Goal: Navigation & Orientation: Find specific page/section

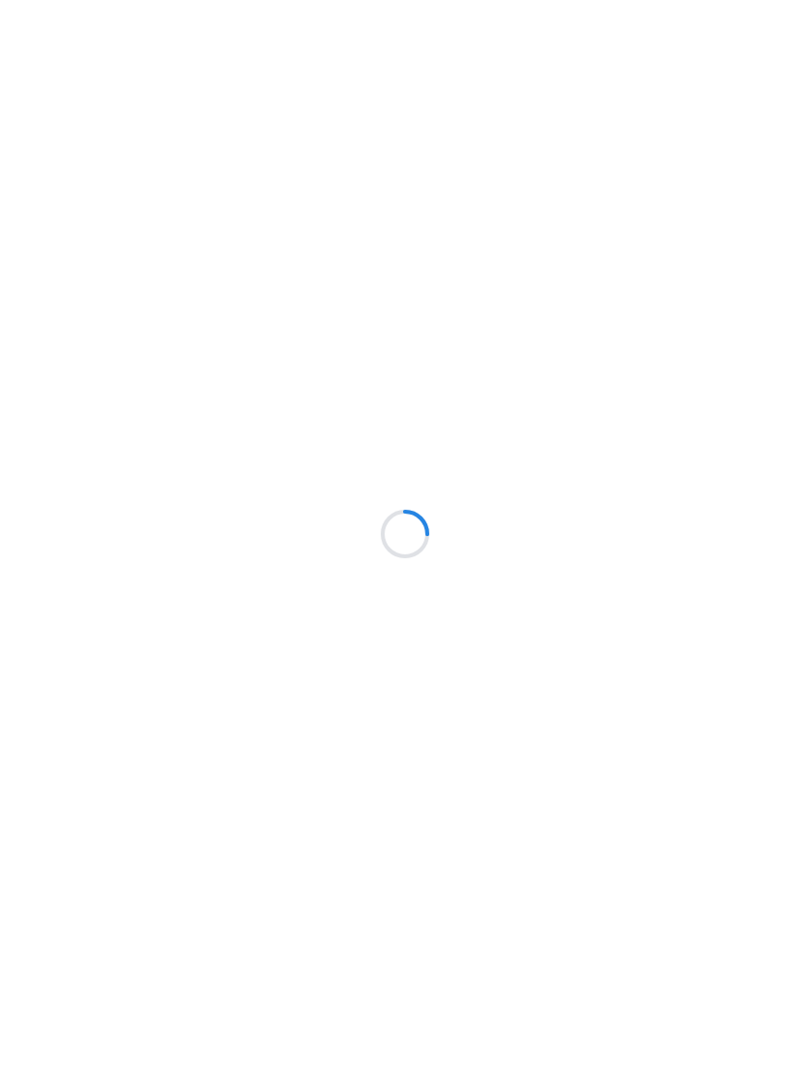
scroll to position [1, 0]
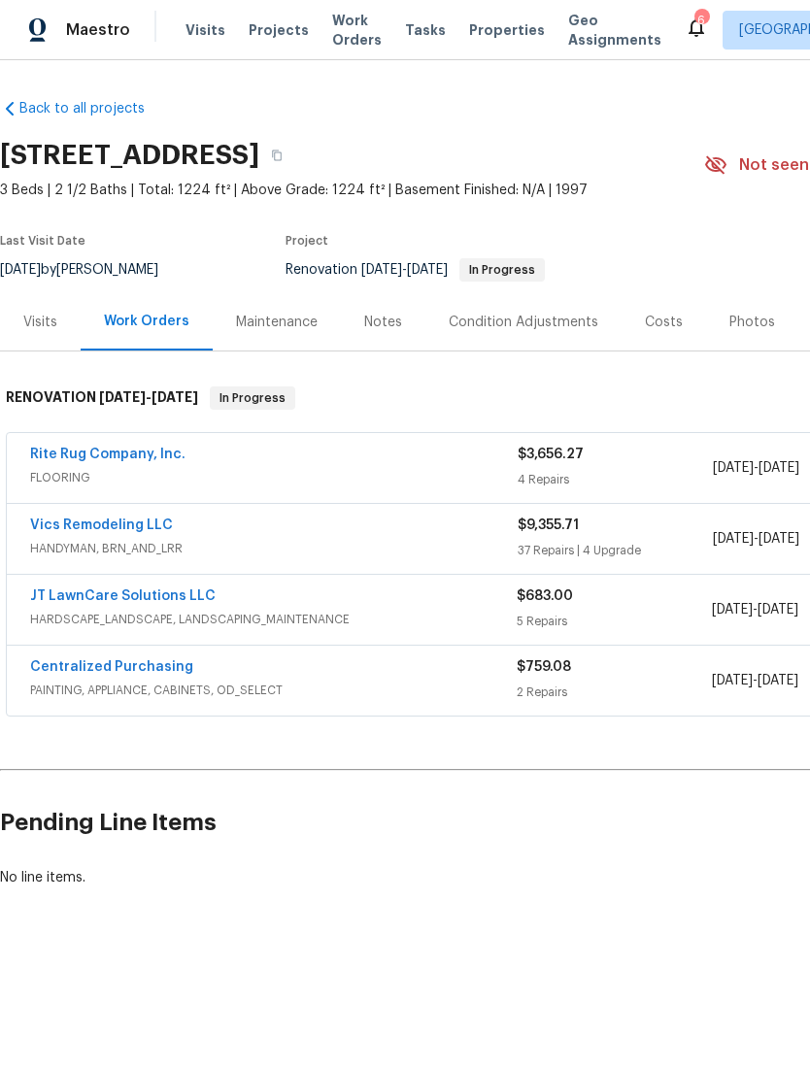
click at [170, 517] on div "Vics Remodeling LLC" at bounding box center [273, 528] width 487 height 23
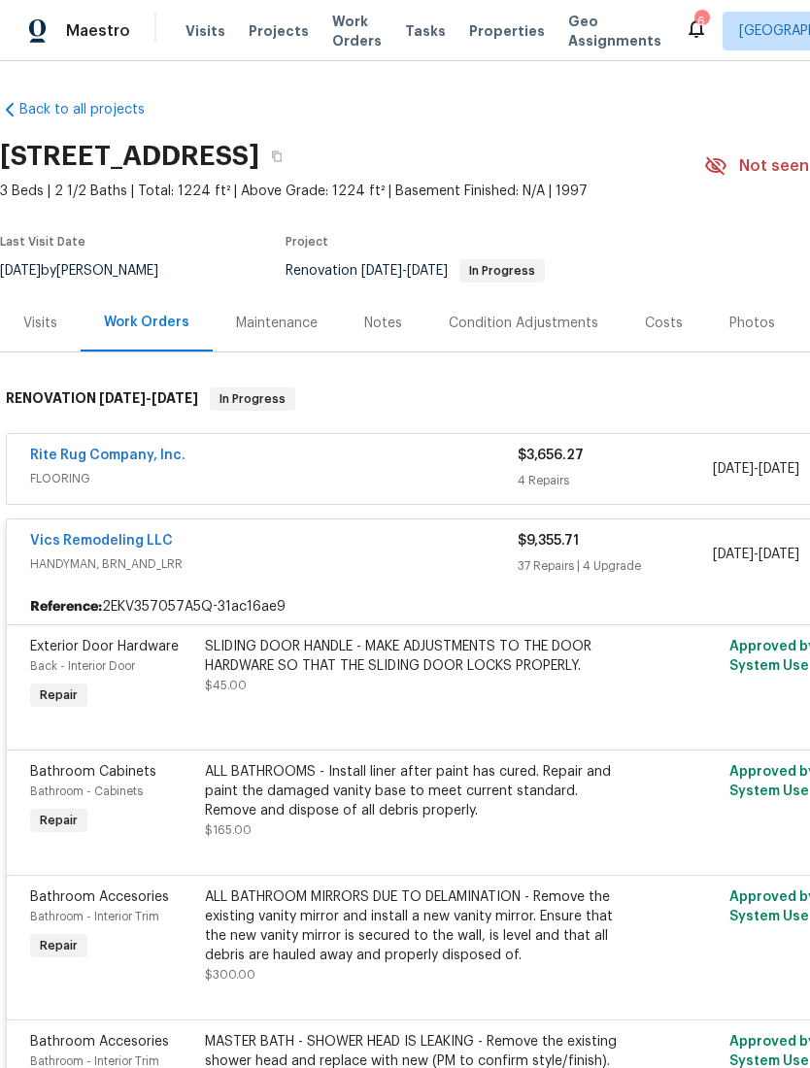
scroll to position [0, 0]
click at [25, 102] on link "Back to all projects" at bounding box center [93, 109] width 186 height 19
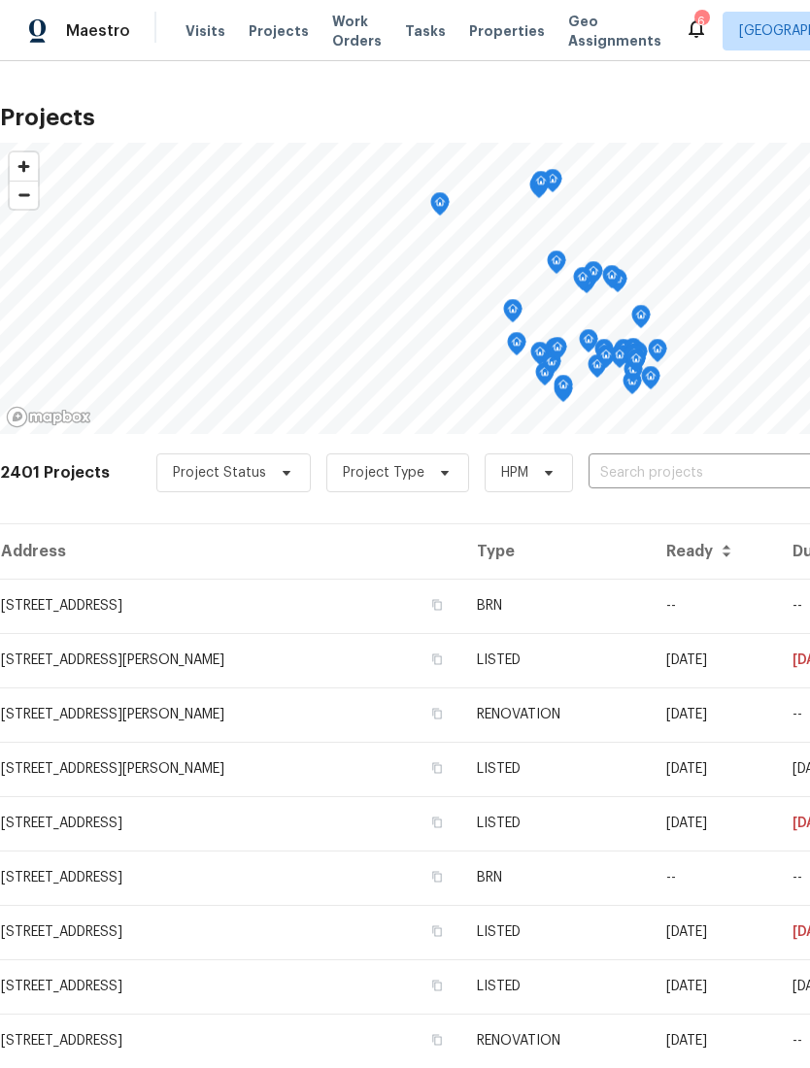
click at [116, 602] on td "3118 Legion Ln, Columbus, OH 43232" at bounding box center [230, 606] width 461 height 54
click at [276, 26] on span "Projects" at bounding box center [279, 30] width 60 height 19
click at [343, 32] on span "Work Orders" at bounding box center [357, 31] width 50 height 39
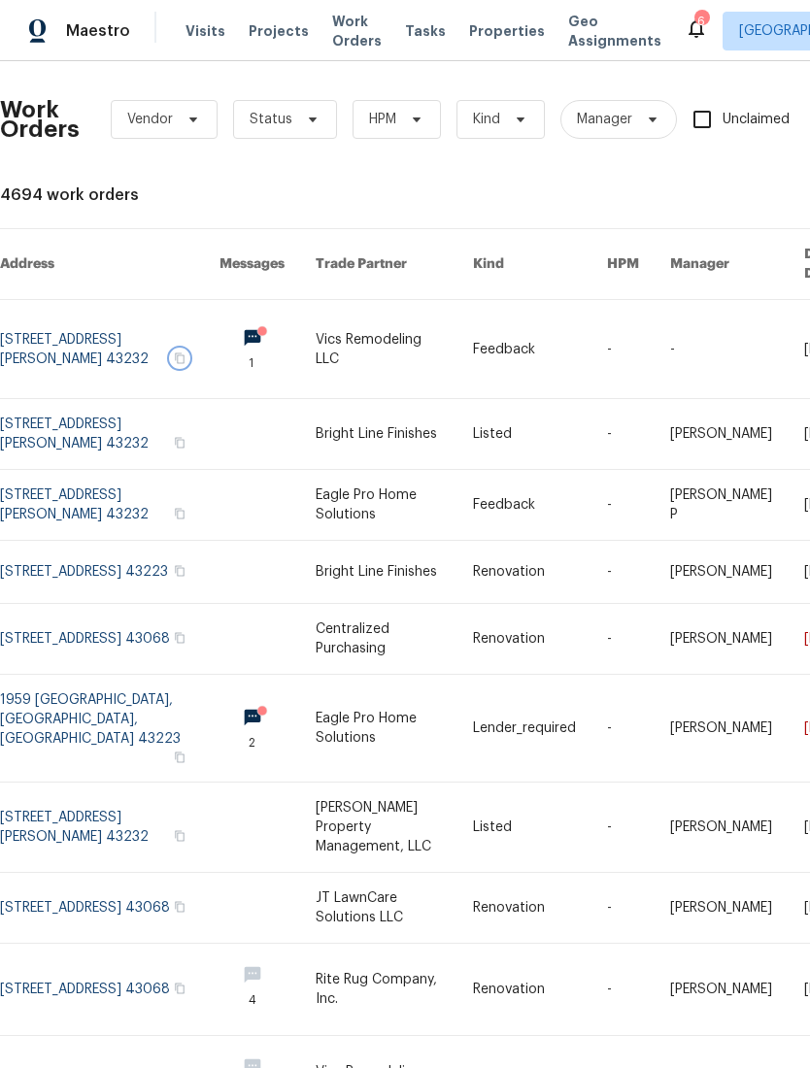
click at [175, 352] on icon "button" at bounding box center [180, 357] width 10 height 11
click at [203, 27] on span "Visits" at bounding box center [205, 30] width 40 height 19
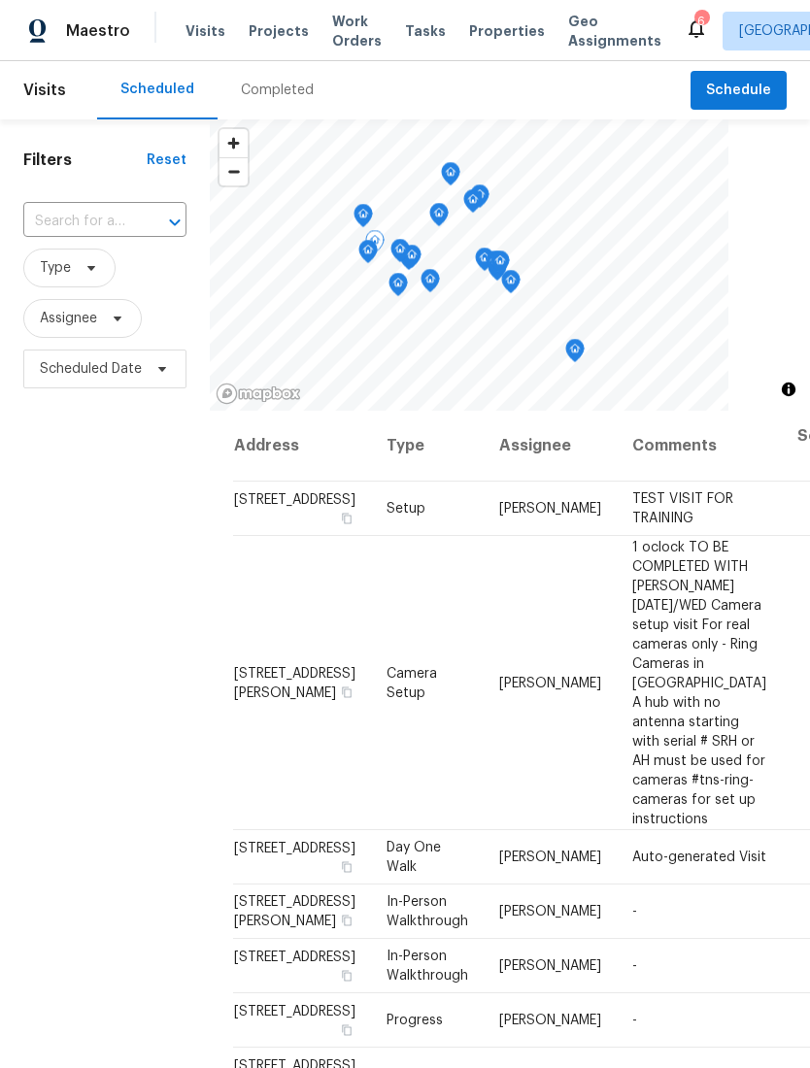
click at [270, 621] on td "[STREET_ADDRESS][PERSON_NAME]" at bounding box center [302, 683] width 138 height 294
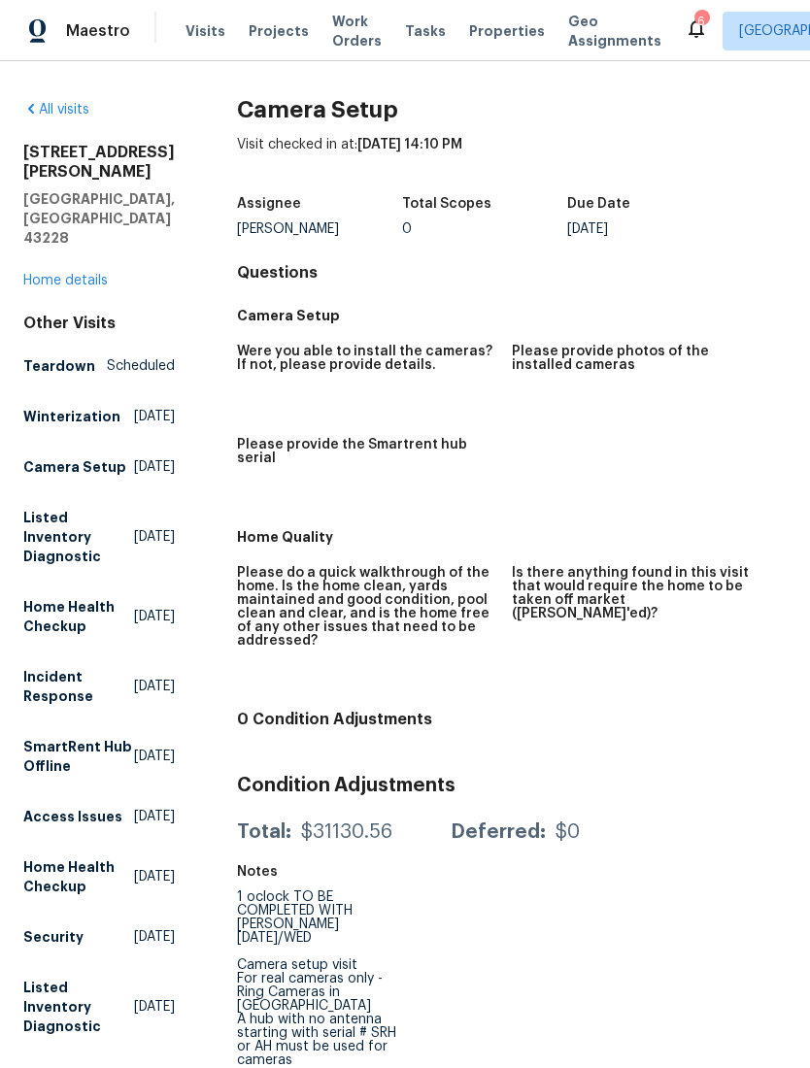
click at [685, 25] on icon at bounding box center [696, 28] width 23 height 23
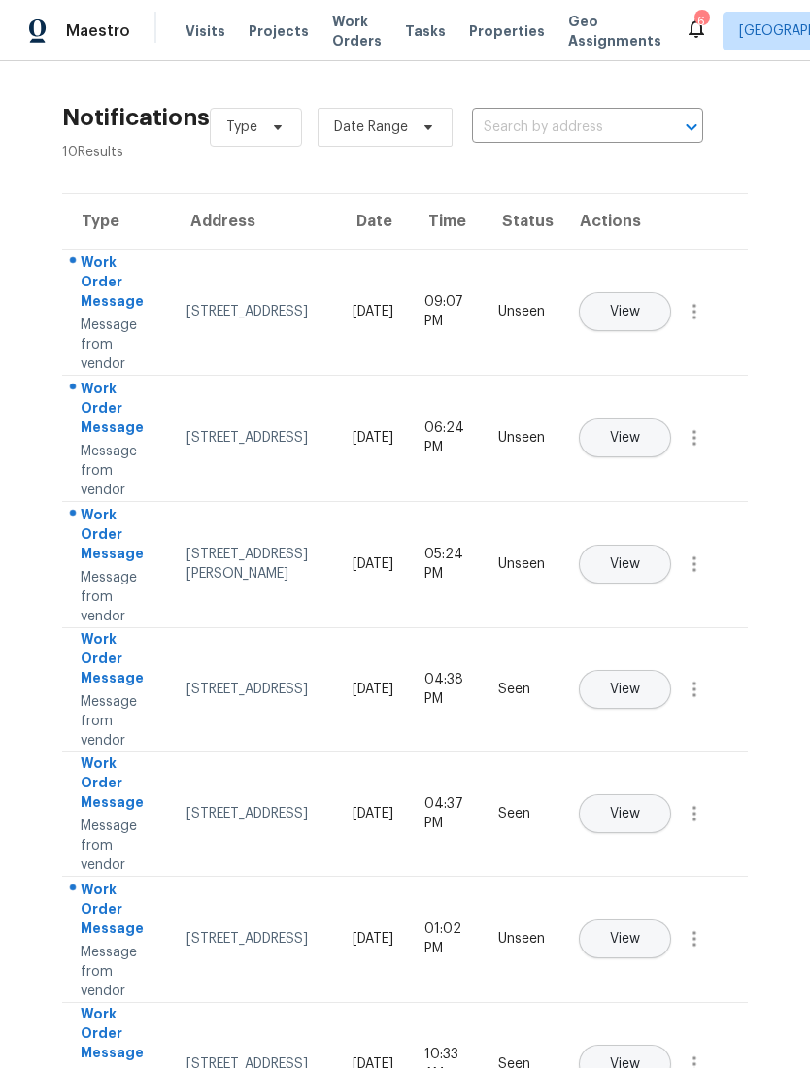
click at [258, 22] on span "Projects" at bounding box center [279, 30] width 60 height 19
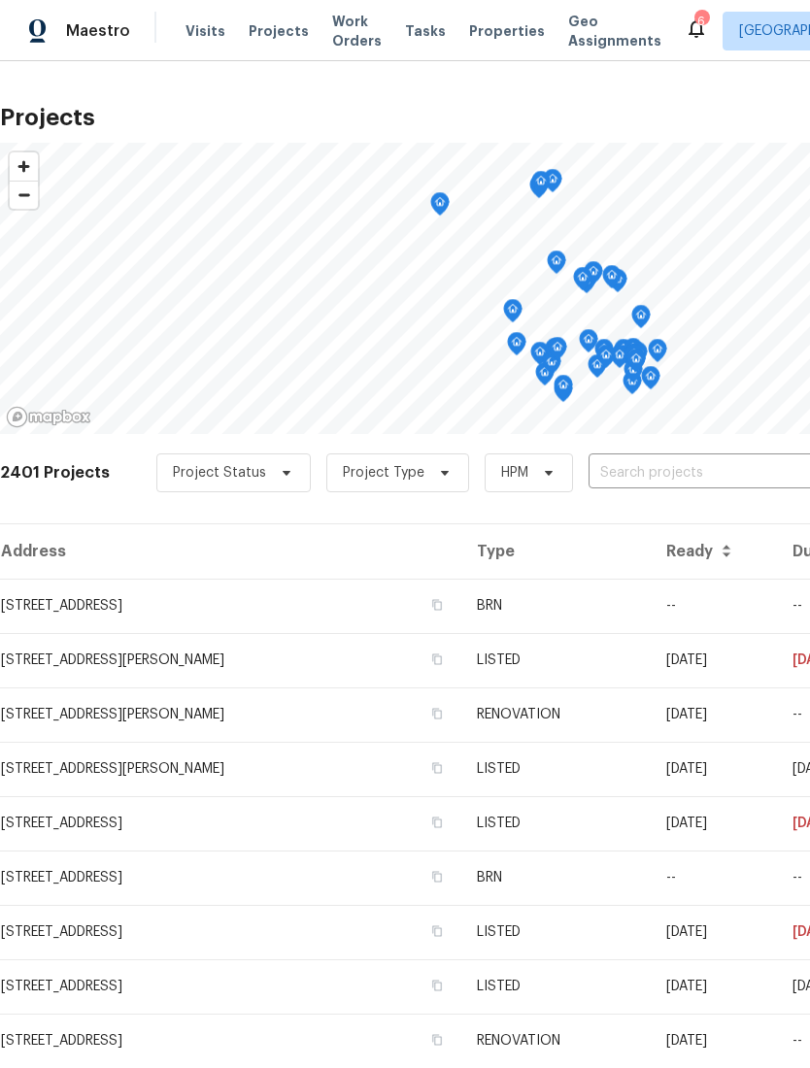
click at [333, 23] on span "Work Orders" at bounding box center [357, 31] width 50 height 39
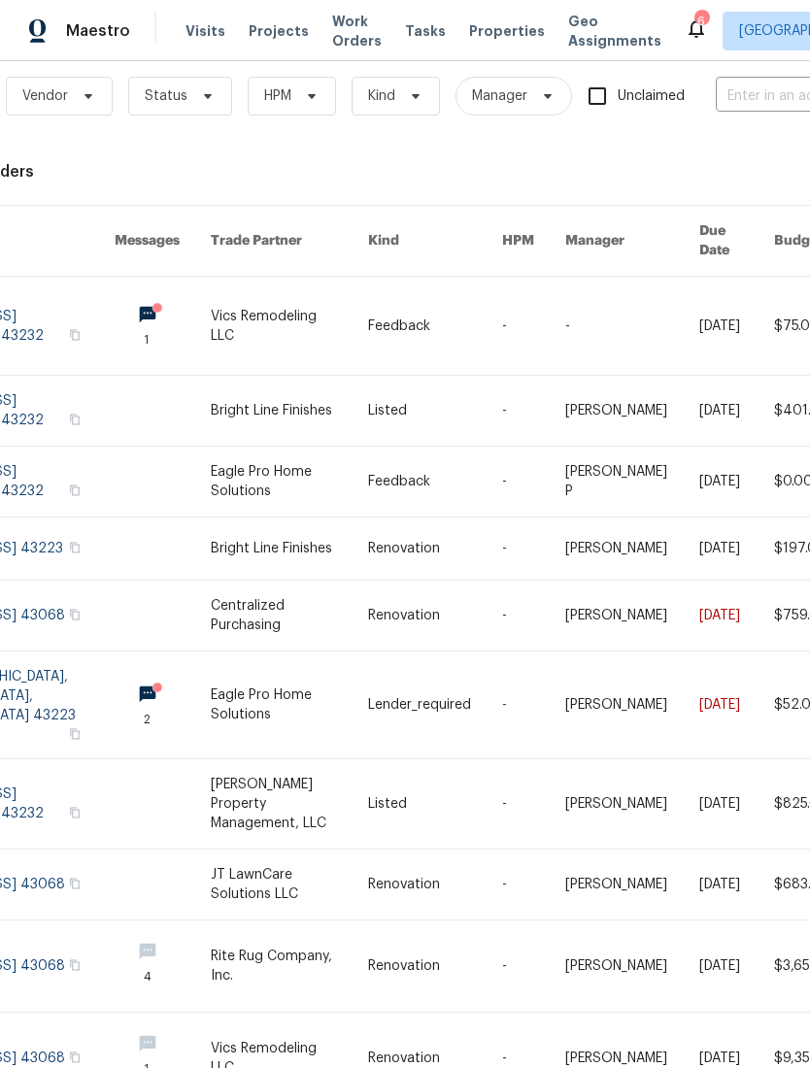
scroll to position [22, 105]
click at [338, 22] on span "Work Orders" at bounding box center [357, 31] width 50 height 39
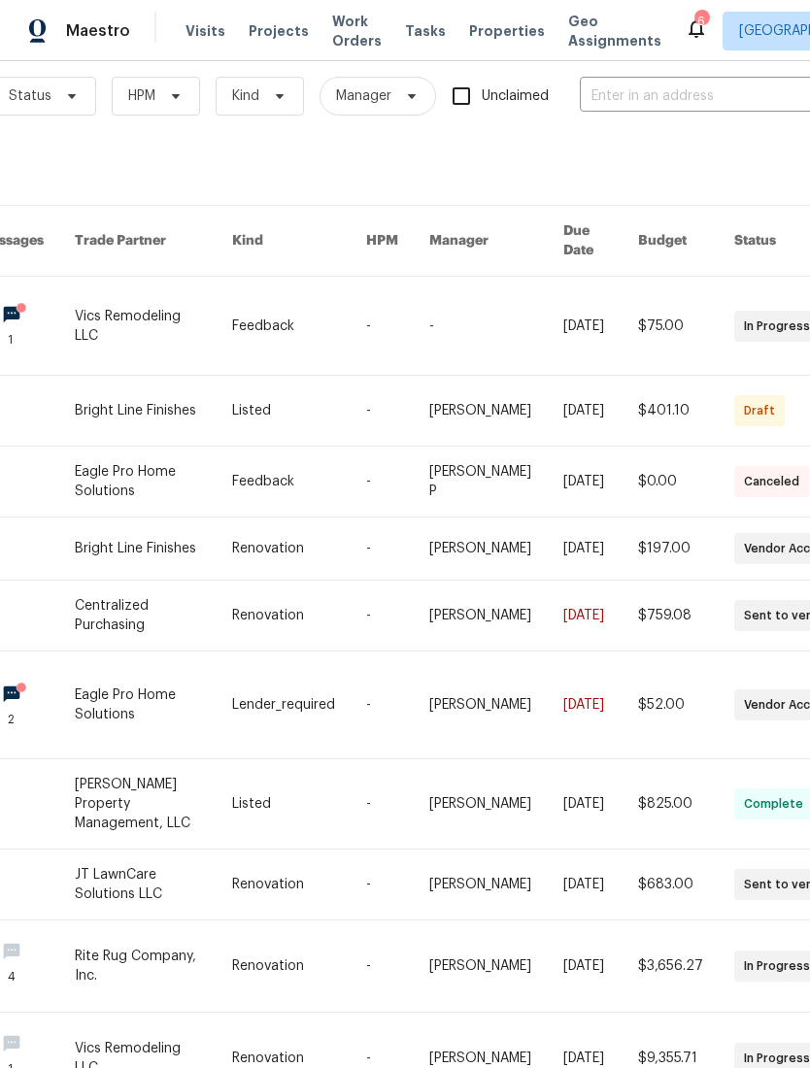
scroll to position [22, 241]
click at [406, 26] on span "Tasks" at bounding box center [425, 31] width 41 height 14
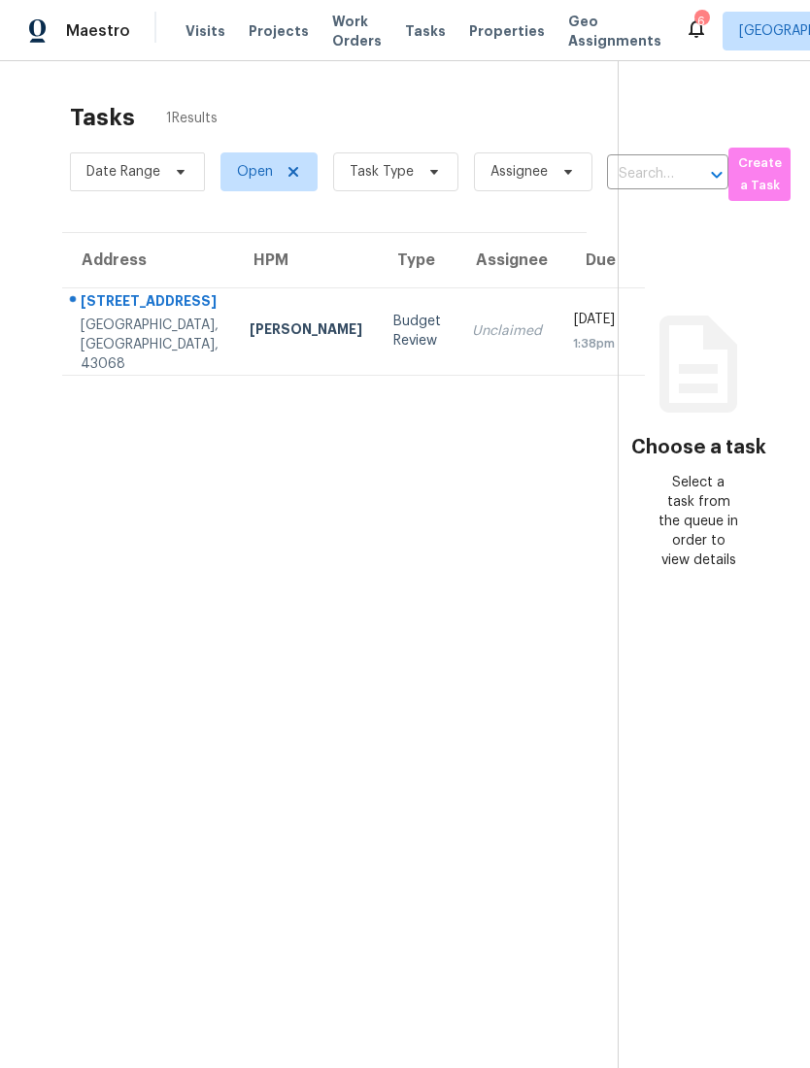
click at [336, 30] on span "Work Orders" at bounding box center [357, 31] width 50 height 39
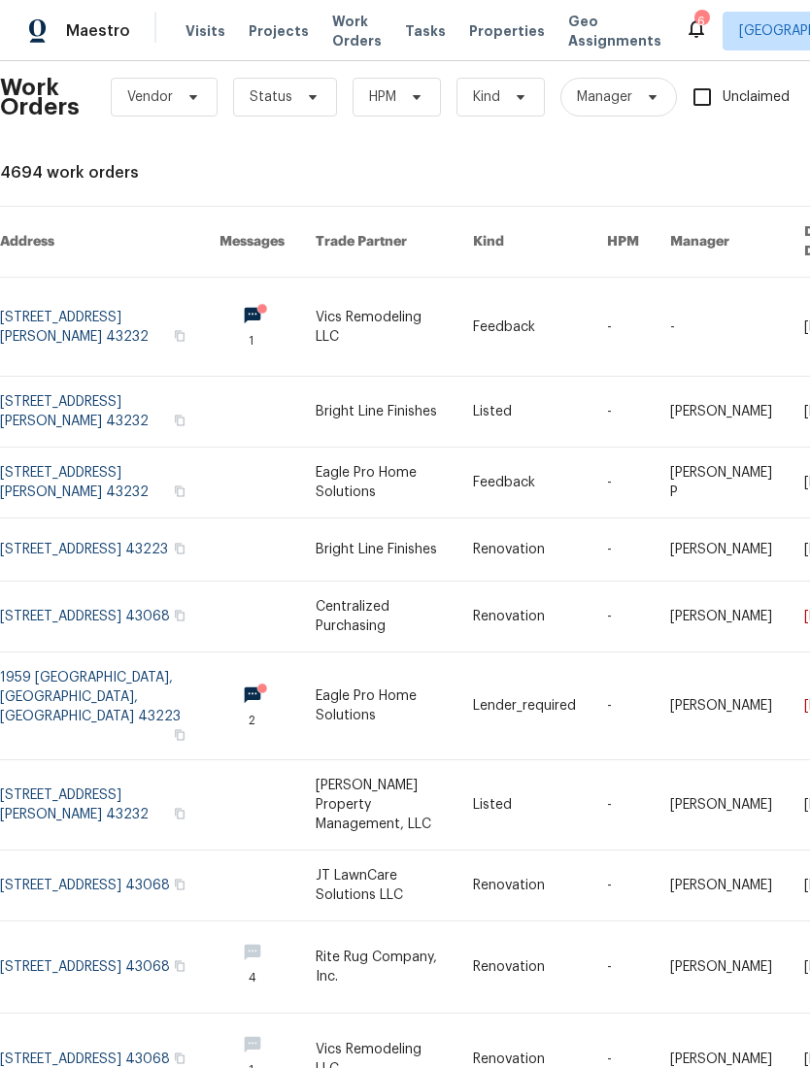
scroll to position [22, 0]
click at [258, 35] on span "Projects" at bounding box center [279, 30] width 60 height 19
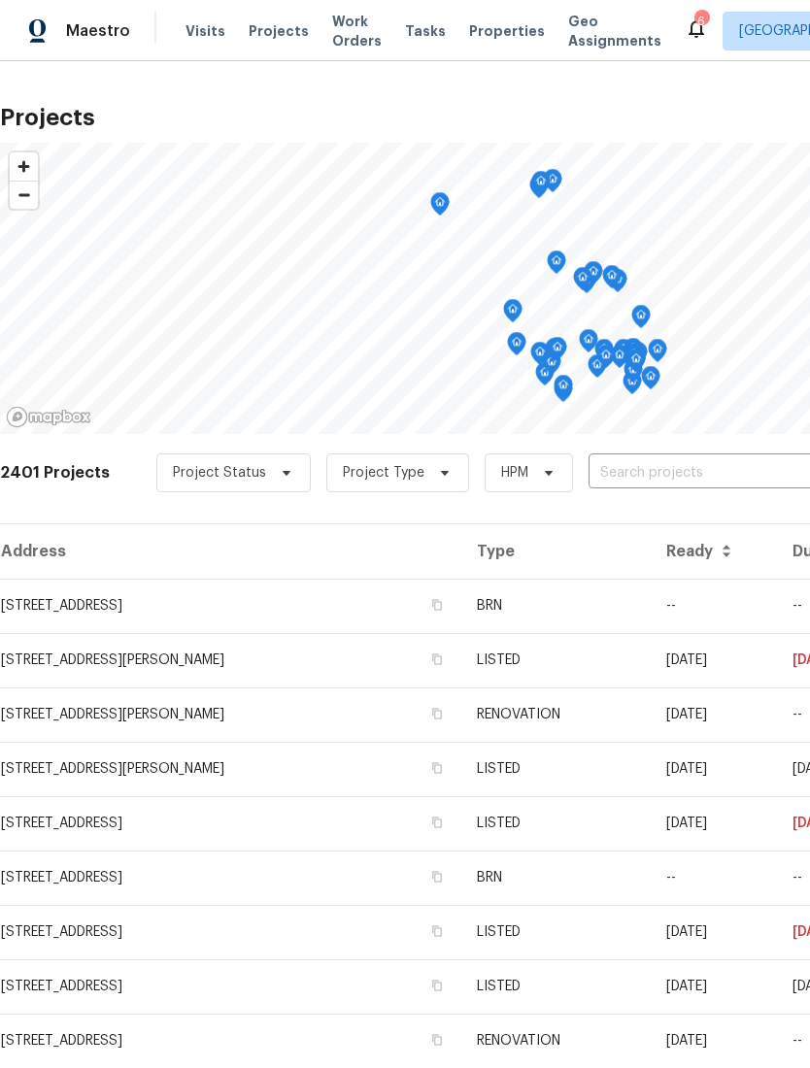
click at [201, 32] on span "Visits" at bounding box center [205, 30] width 40 height 19
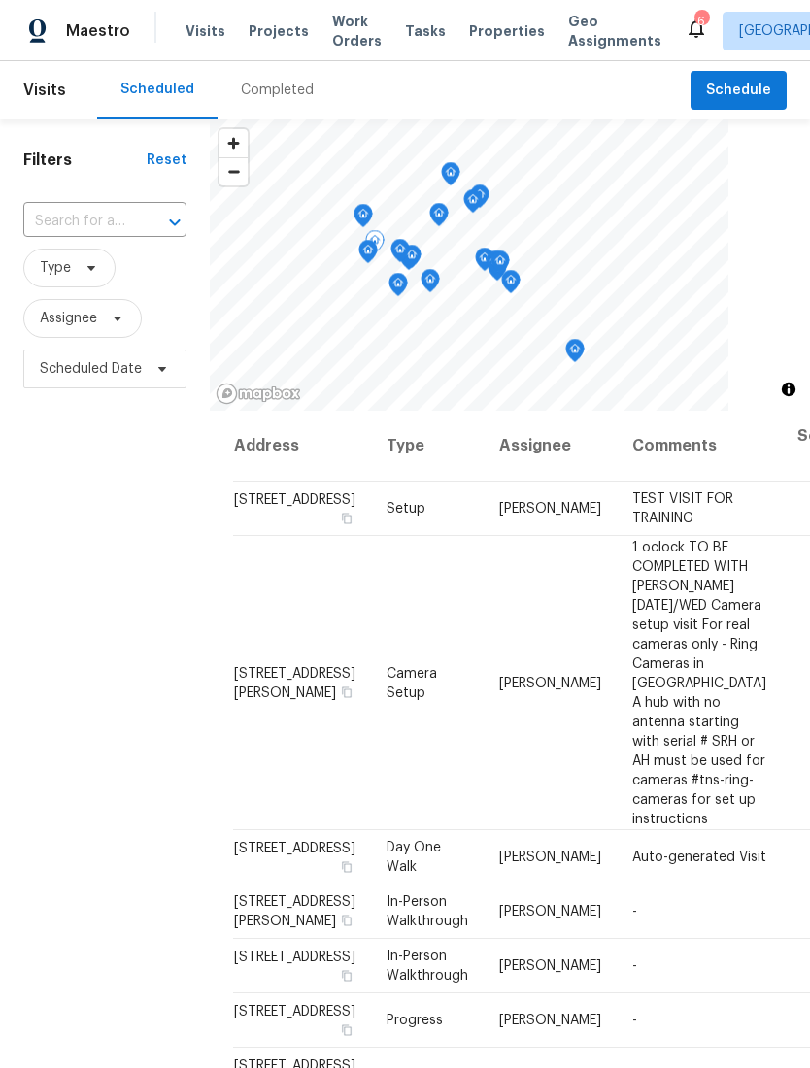
click at [266, 618] on td "[STREET_ADDRESS][PERSON_NAME]" at bounding box center [302, 683] width 138 height 294
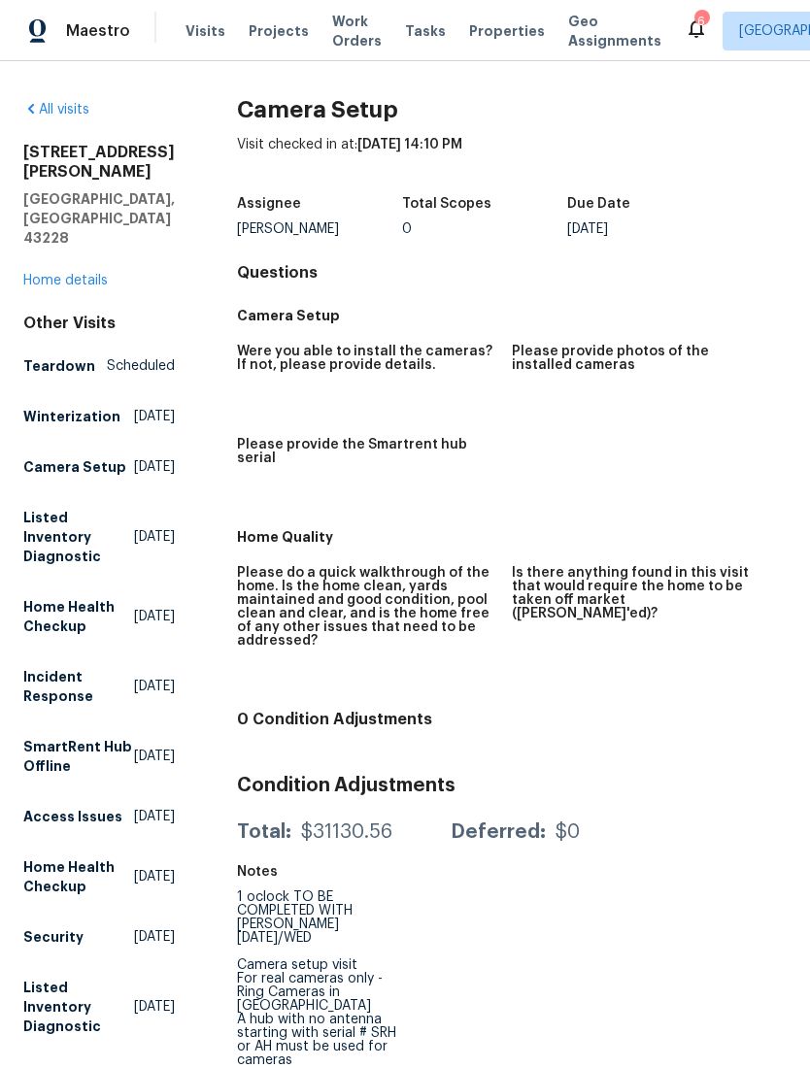
click at [280, 371] on h5 "Were you able to install the cameras? If not, please provide details." at bounding box center [366, 358] width 259 height 27
click at [685, 20] on icon at bounding box center [696, 28] width 23 height 23
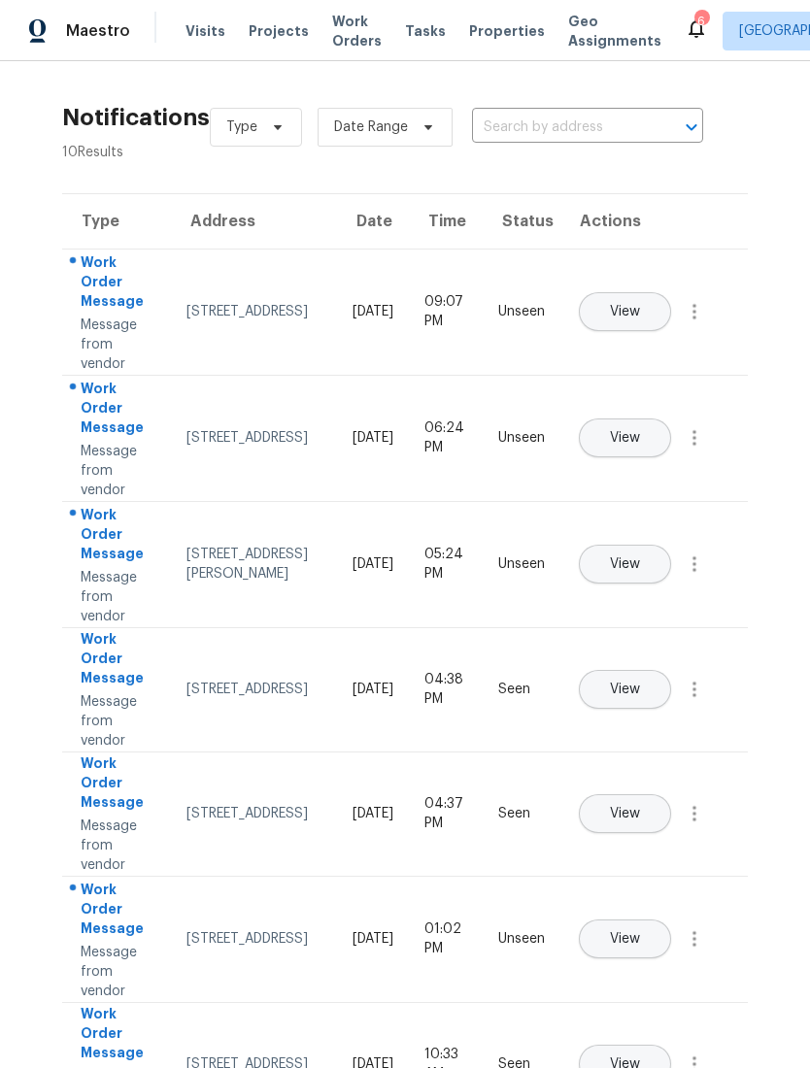
click at [685, 26] on icon at bounding box center [696, 28] width 23 height 23
click at [685, 31] on icon at bounding box center [696, 28] width 23 height 23
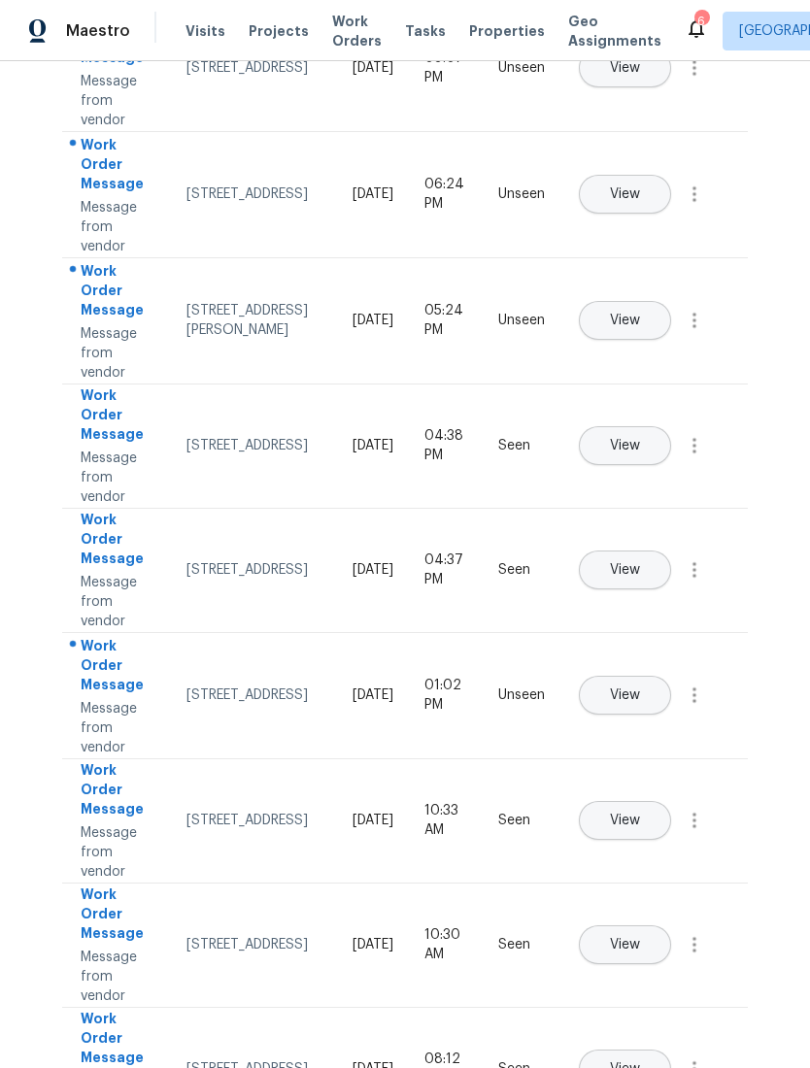
scroll to position [244, 0]
click at [685, 21] on icon at bounding box center [696, 28] width 23 height 23
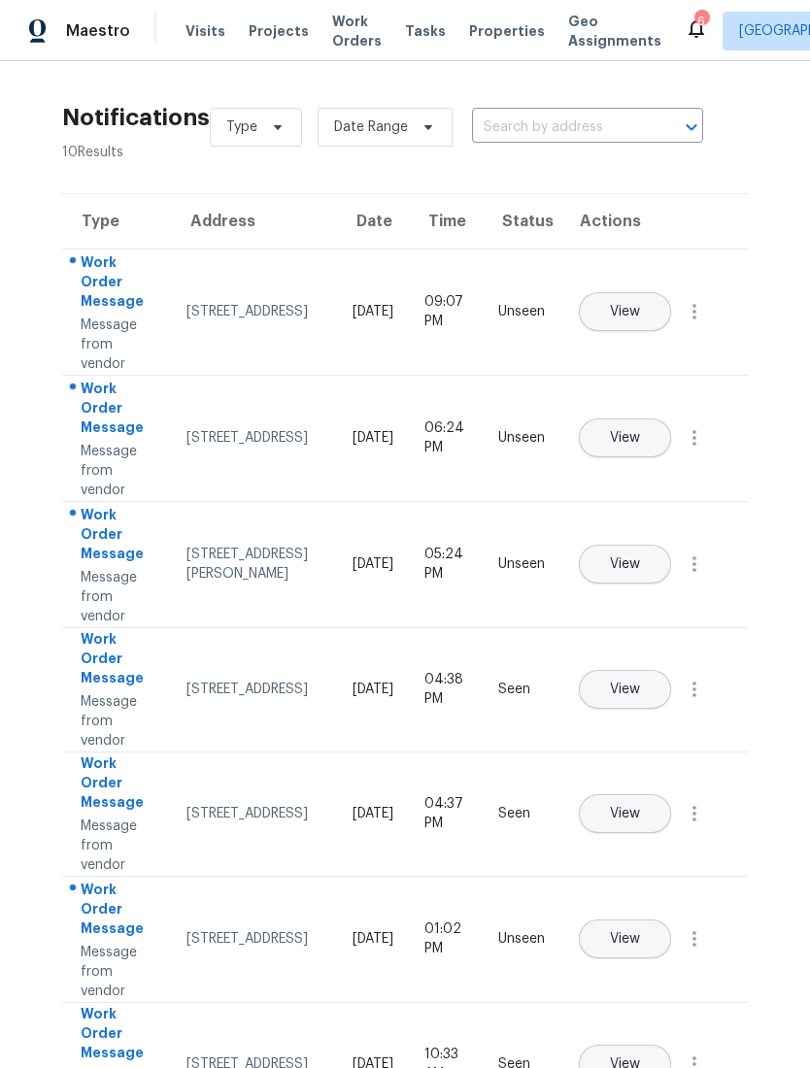
scroll to position [0, 0]
click at [685, 33] on icon at bounding box center [696, 28] width 23 height 23
click at [694, 26] on div "6" at bounding box center [701, 21] width 14 height 19
click at [694, 17] on div "6" at bounding box center [701, 21] width 14 height 19
click at [194, 21] on span "Visits" at bounding box center [205, 30] width 40 height 19
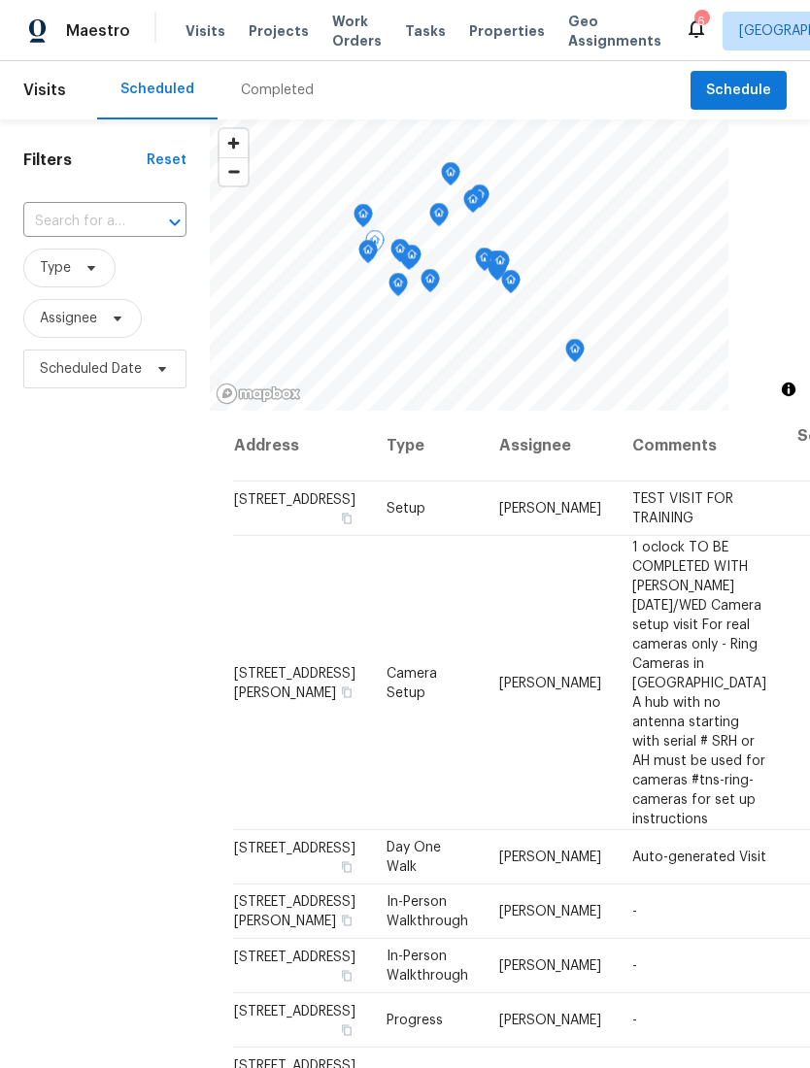
click at [262, 610] on td "264 Lawrence Ave, Columbus, OH 43228" at bounding box center [302, 683] width 138 height 294
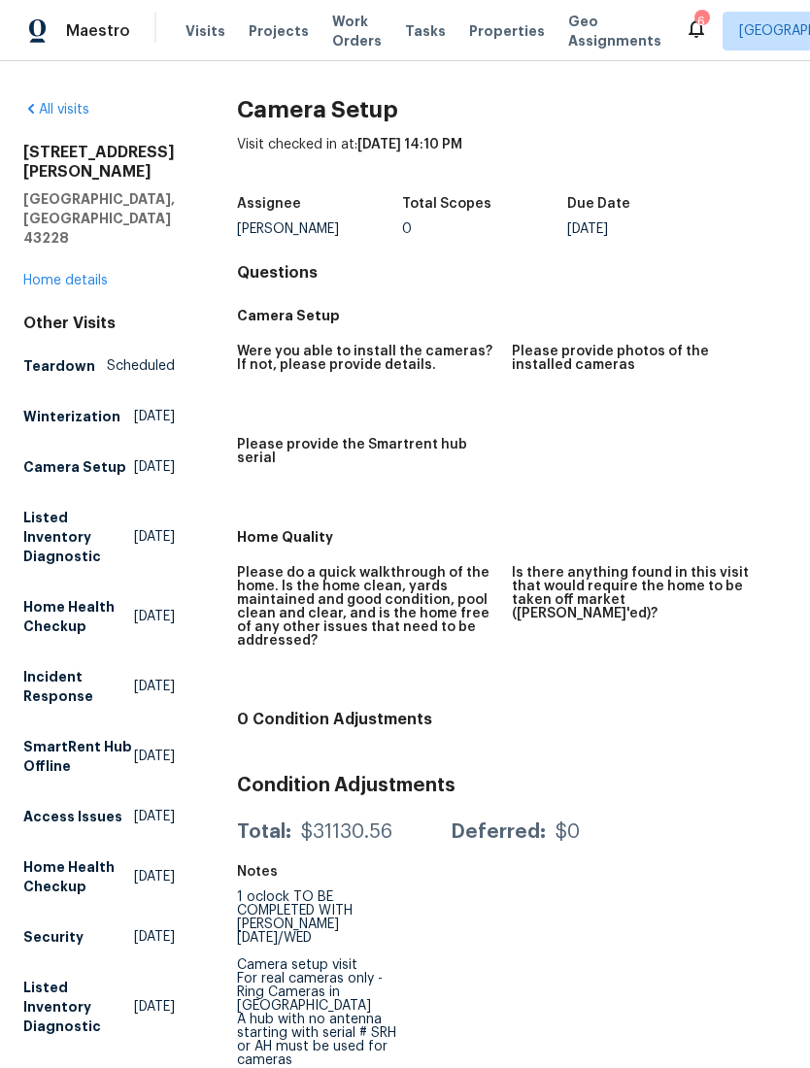
click at [284, 362] on h5 "Were you able to install the cameras? If not, please provide details." at bounding box center [366, 358] width 259 height 27
click at [257, 323] on h5 "Camera Setup" at bounding box center [512, 315] width 550 height 19
click at [63, 274] on link "Home details" at bounding box center [65, 281] width 84 height 14
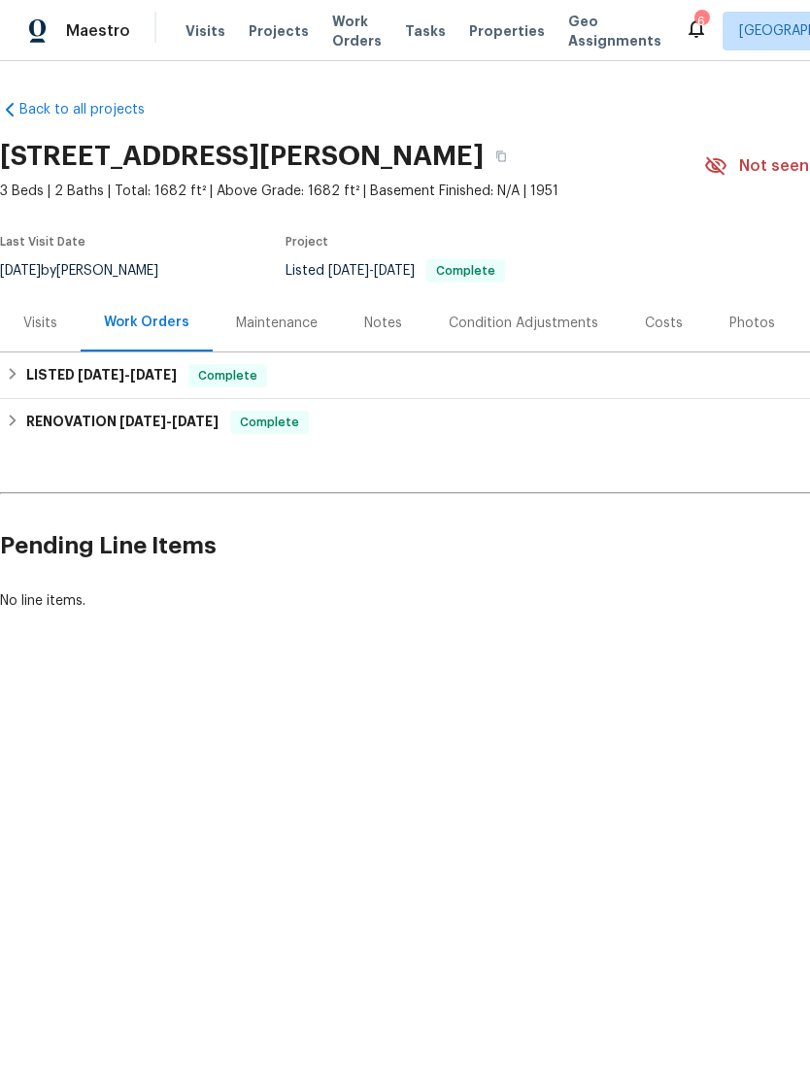
click at [196, 26] on span "Visits" at bounding box center [205, 30] width 40 height 19
